Goal: Task Accomplishment & Management: Manage account settings

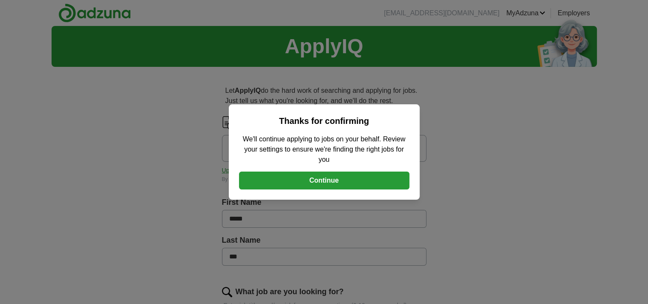
click at [327, 179] on button "Continue" at bounding box center [324, 181] width 170 height 18
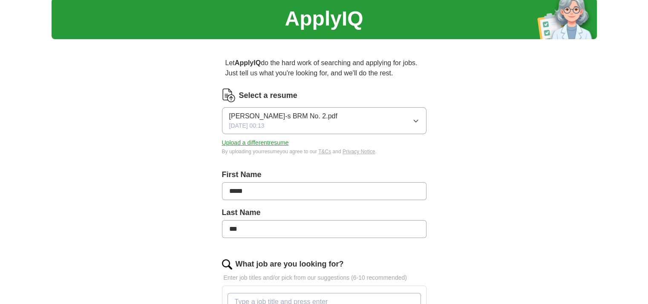
scroll to position [43, 0]
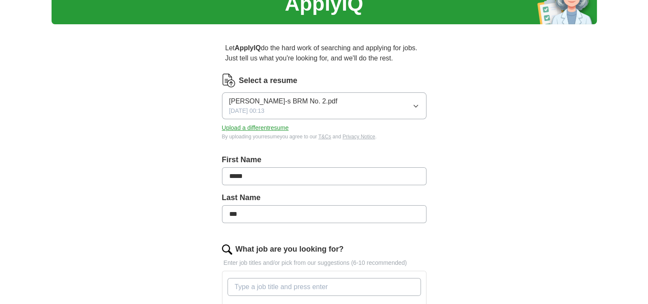
click at [416, 106] on icon "button" at bounding box center [415, 106] width 7 height 7
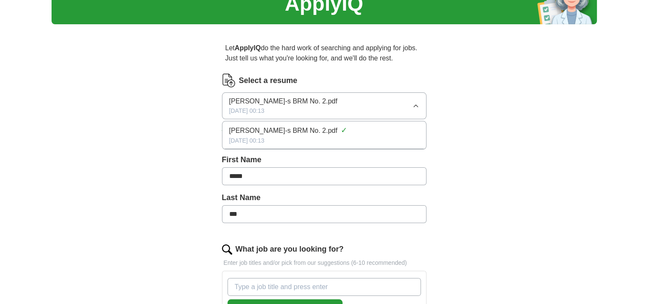
click at [334, 130] on div "[PERSON_NAME]-s BRM No. 2.pdf ✓" at bounding box center [324, 131] width 190 height 12
click at [263, 128] on button "Upload a different resume" at bounding box center [255, 128] width 67 height 9
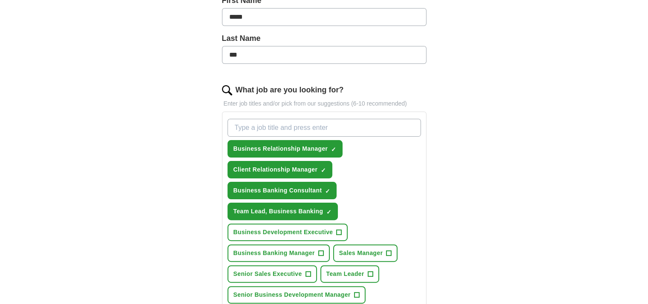
scroll to position [213, 0]
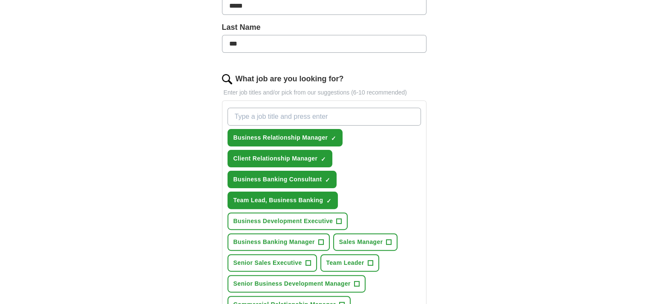
click at [246, 119] on input "What job are you looking for?" at bounding box center [323, 117] width 193 height 18
type input "Account Manager"
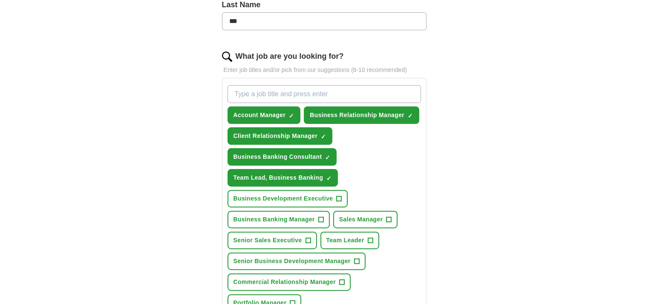
scroll to position [256, 0]
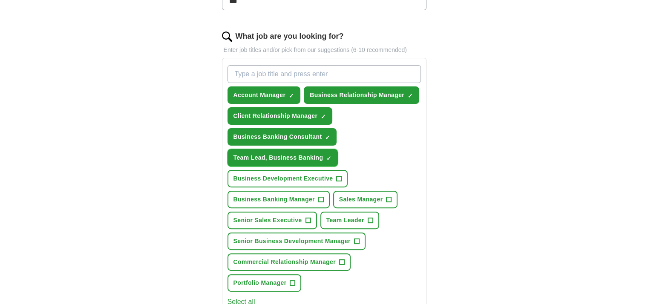
click at [0, 0] on span "×" at bounding box center [0, 0] width 0 height 0
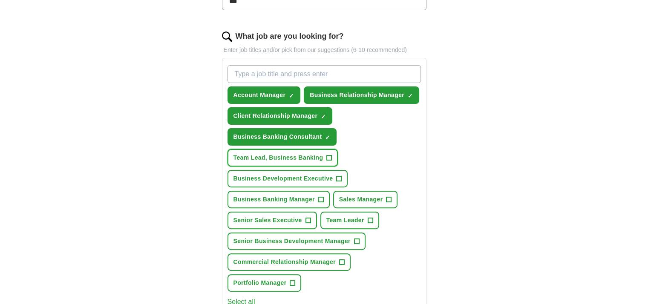
scroll to position [298, 0]
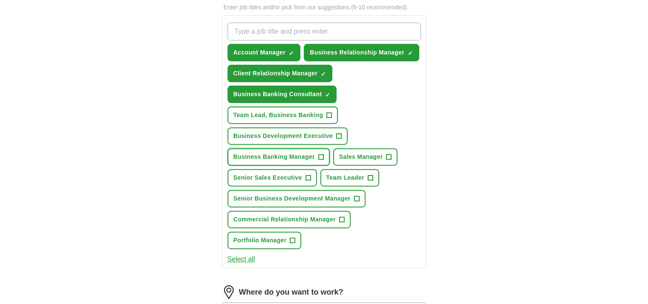
click at [319, 154] on span "+" at bounding box center [320, 157] width 5 height 7
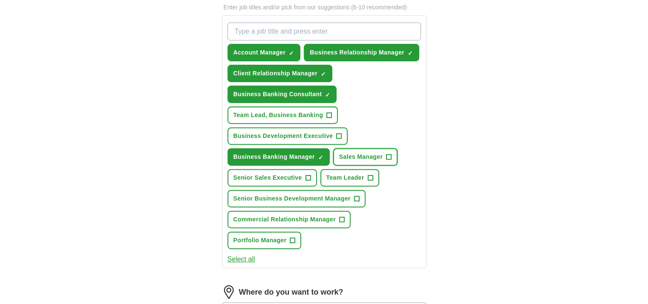
click at [386, 154] on span "+" at bounding box center [388, 157] width 5 height 7
click at [369, 175] on span "+" at bounding box center [370, 178] width 5 height 7
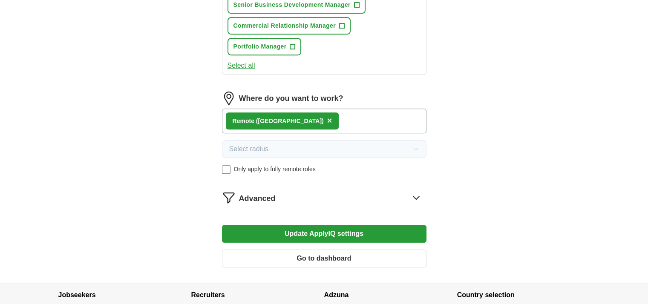
scroll to position [511, 0]
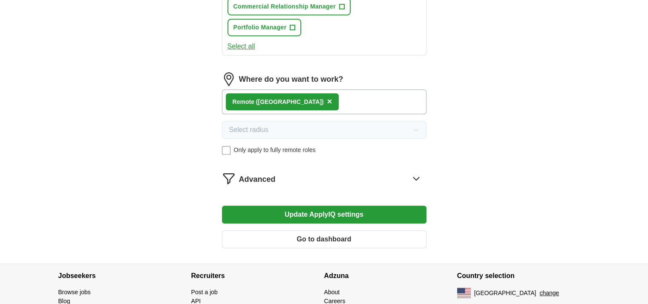
click at [331, 210] on button "Update ApplyIQ settings" at bounding box center [324, 215] width 204 height 18
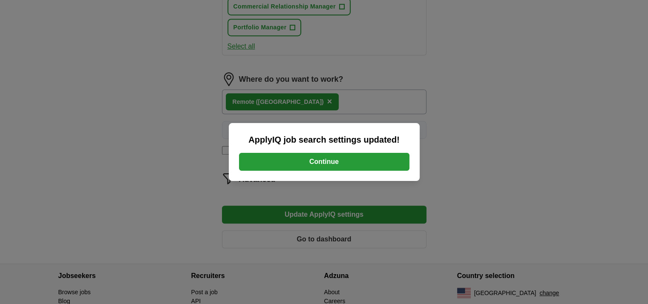
click at [324, 160] on button "Continue" at bounding box center [324, 162] width 170 height 18
